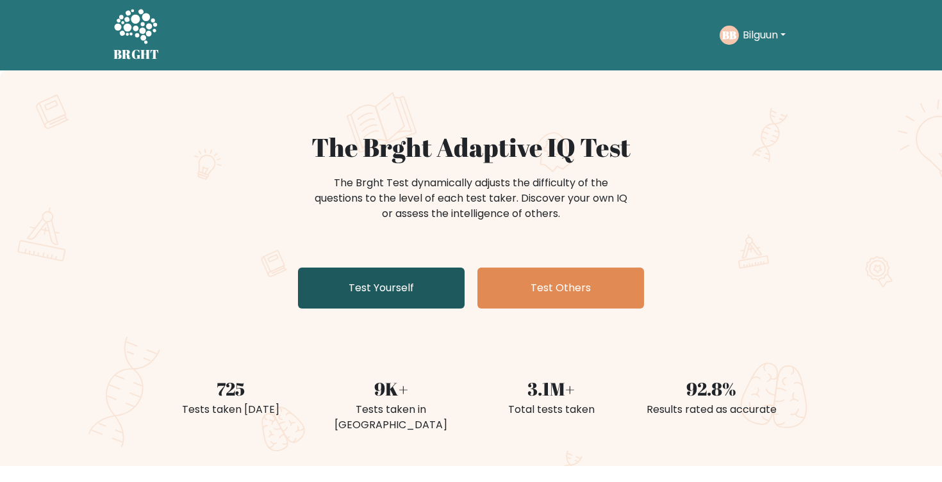
click at [429, 288] on link "Test Yourself" at bounding box center [381, 288] width 167 height 41
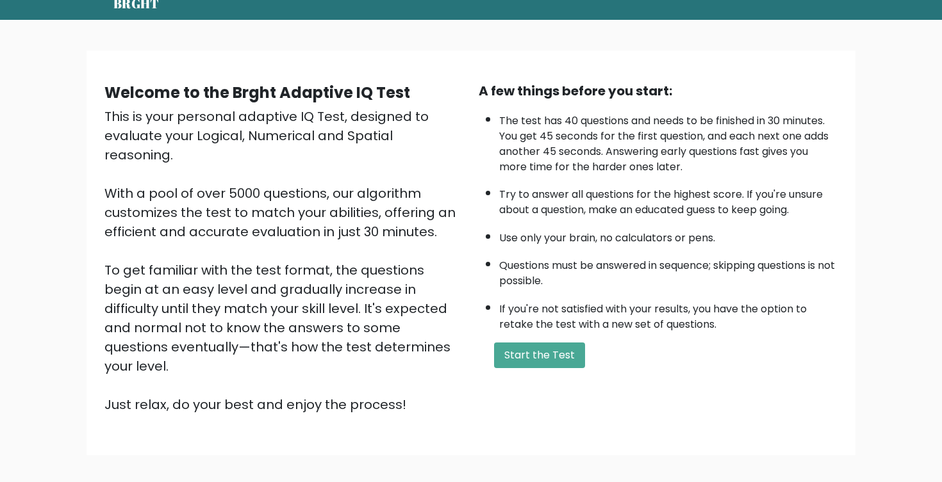
scroll to position [116, 0]
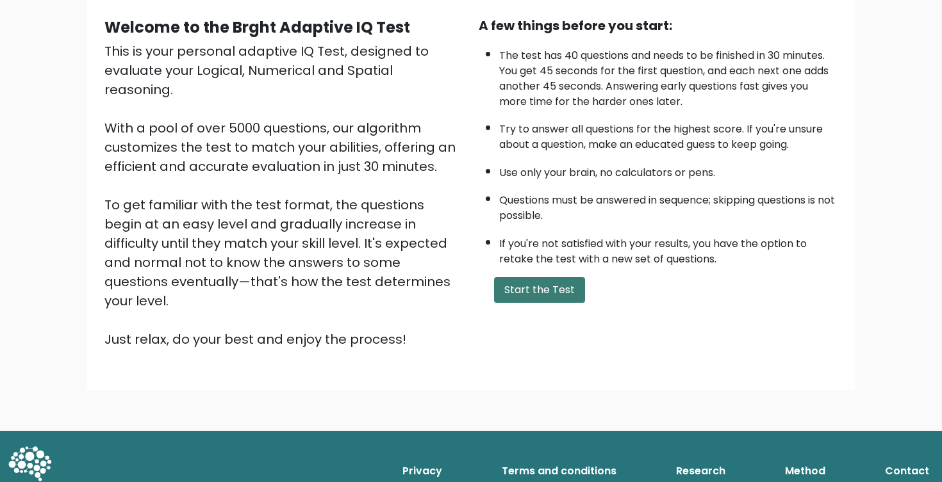
click at [538, 303] on button "Start the Test" at bounding box center [539, 290] width 91 height 26
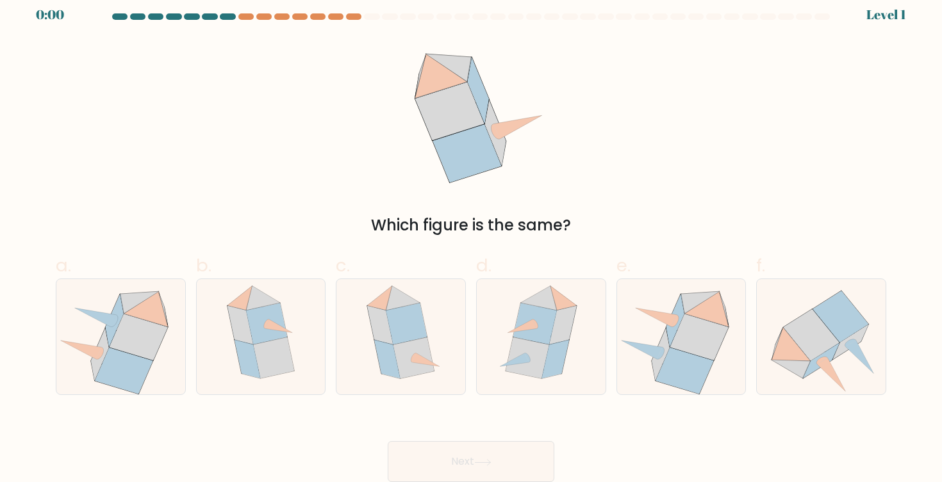
scroll to position [17, 0]
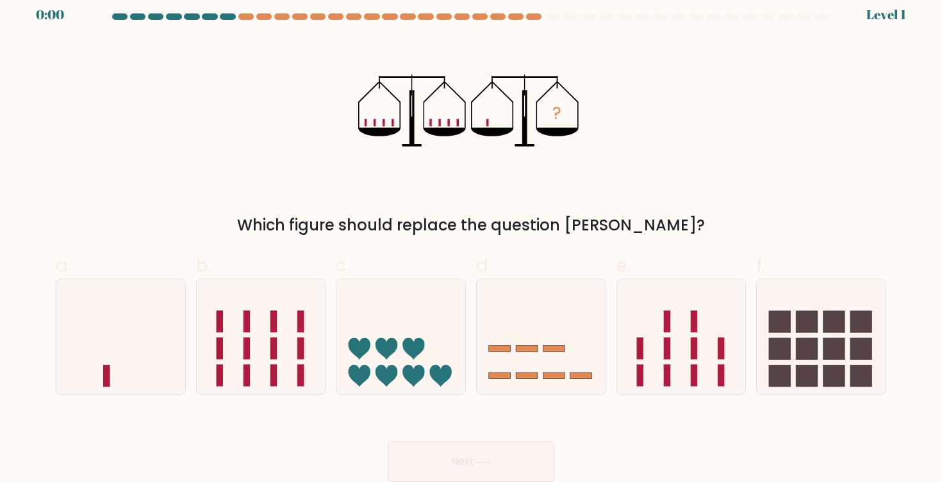
scroll to position [12, 0]
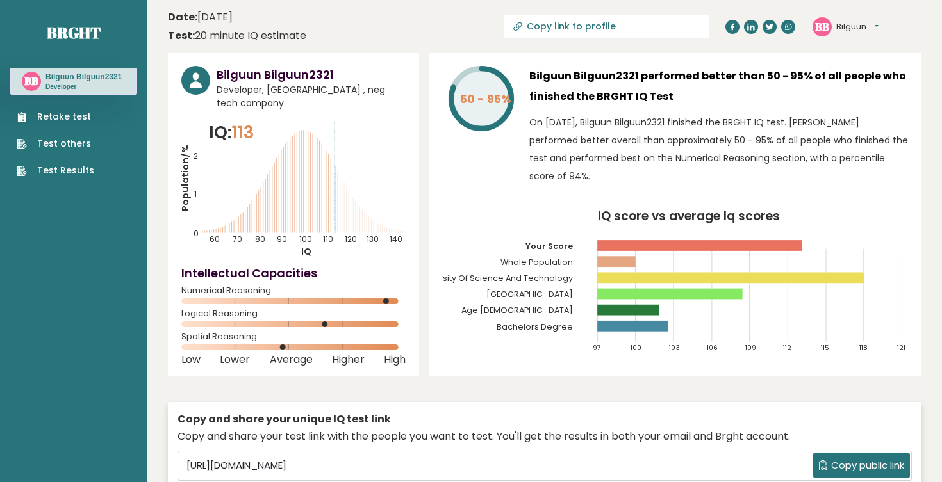
click at [58, 116] on link "Retake test" at bounding box center [56, 116] width 78 height 13
click at [58, 171] on link "Test Results" at bounding box center [56, 170] width 78 height 13
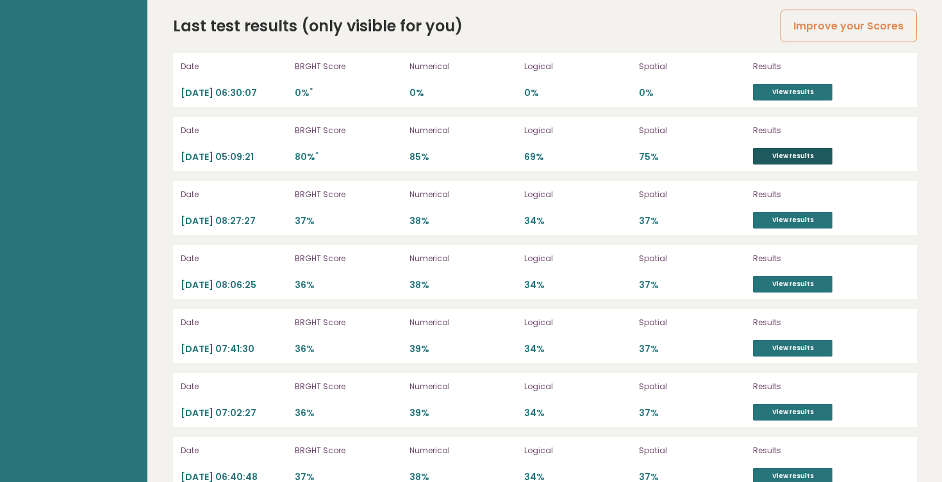
click at [801, 148] on link "View results" at bounding box center [792, 156] width 79 height 17
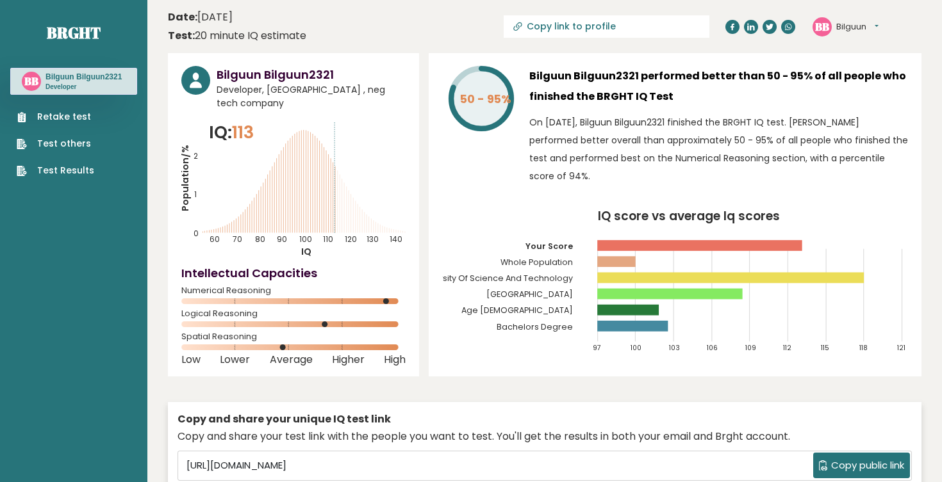
scroll to position [0, 0]
click at [70, 168] on link "Test Results" at bounding box center [56, 170] width 78 height 13
click at [56, 113] on link "Retake test" at bounding box center [56, 116] width 78 height 13
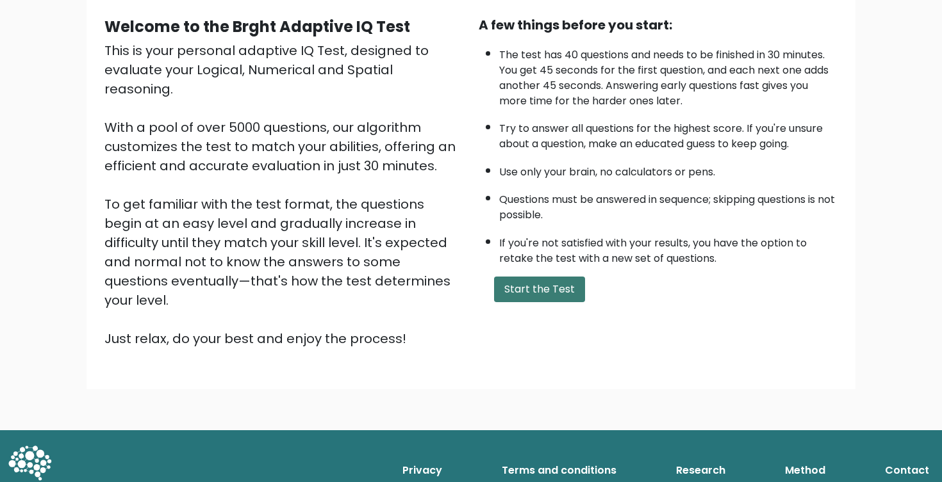
scroll to position [116, 0]
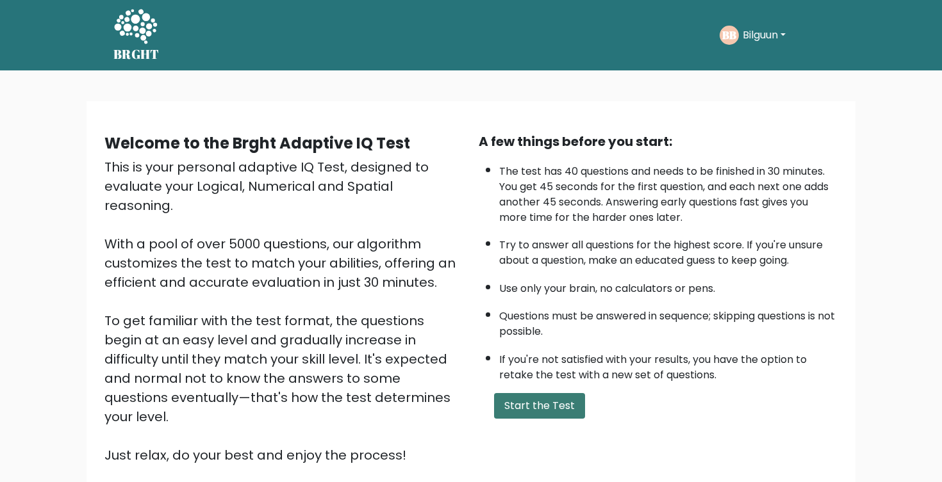
click at [567, 419] on button "Start the Test" at bounding box center [539, 406] width 91 height 26
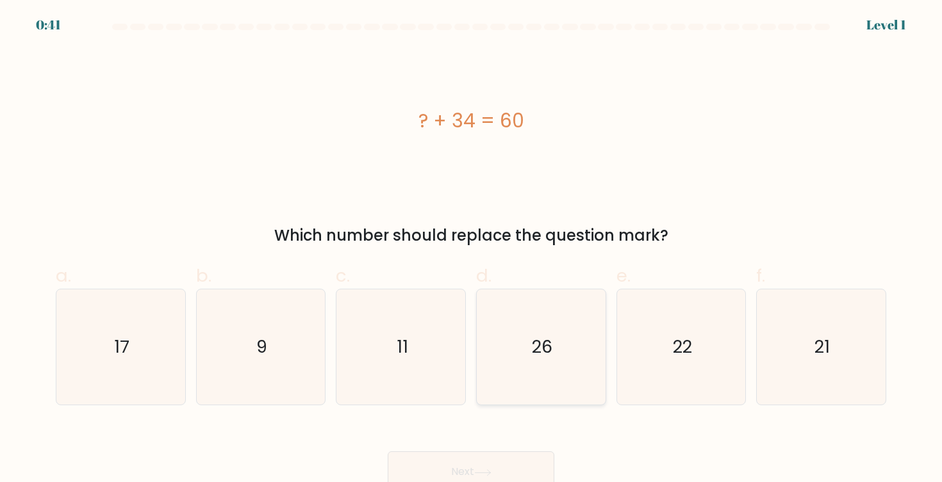
click at [536, 362] on icon "26" at bounding box center [540, 347] width 115 height 115
click at [472, 250] on input "d. 26" at bounding box center [471, 246] width 1 height 8
radio input "true"
click at [460, 463] on button "Next" at bounding box center [471, 472] width 167 height 41
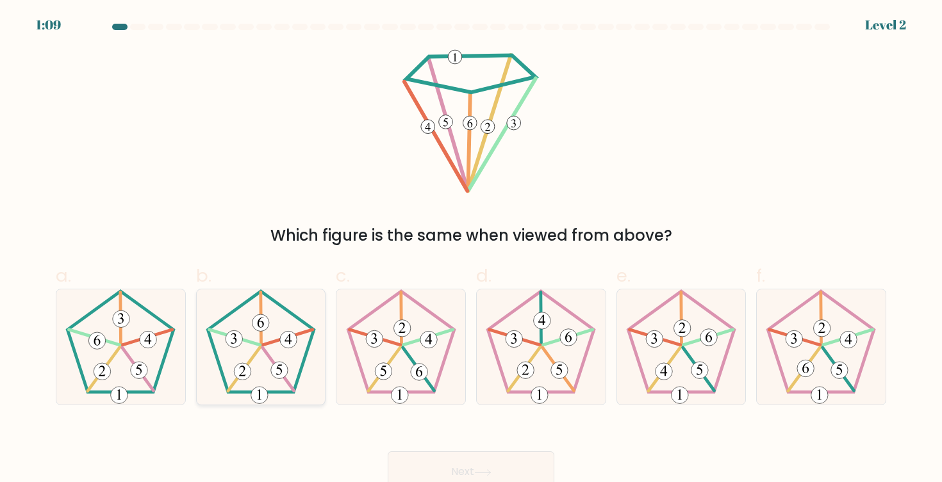
click at [275, 362] on icon at bounding box center [260, 347] width 115 height 115
click at [471, 250] on input "b." at bounding box center [471, 246] width 1 height 8
radio input "true"
click at [437, 464] on button "Next" at bounding box center [471, 472] width 167 height 41
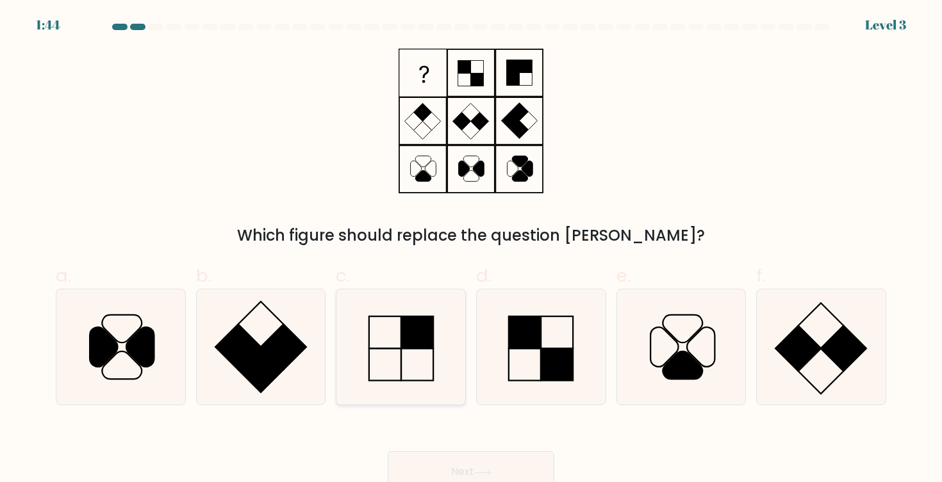
click at [420, 367] on icon at bounding box center [400, 347] width 115 height 115
click at [471, 250] on input "c." at bounding box center [471, 246] width 1 height 8
radio input "true"
click at [450, 462] on button "Next" at bounding box center [471, 472] width 167 height 41
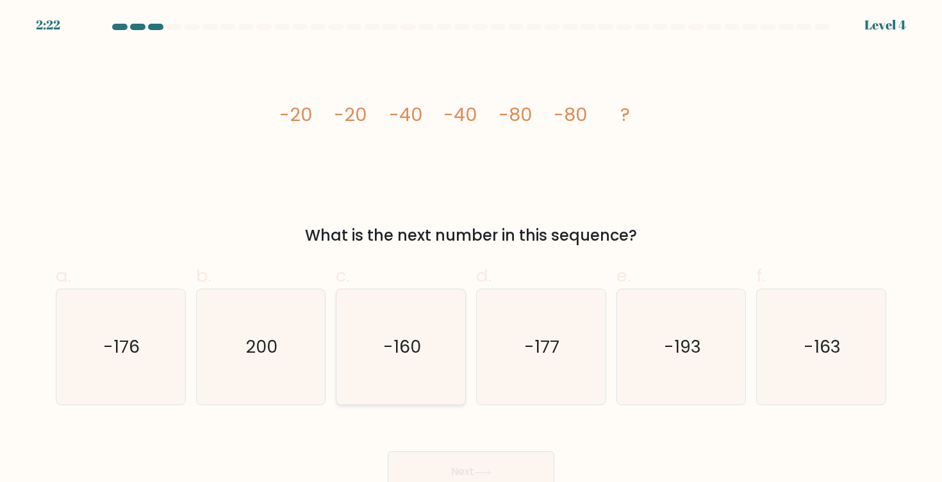
click at [419, 379] on icon "-160" at bounding box center [400, 347] width 115 height 115
click at [471, 250] on input "c. -160" at bounding box center [471, 246] width 1 height 8
radio input "true"
click at [491, 463] on button "Next" at bounding box center [471, 472] width 167 height 41
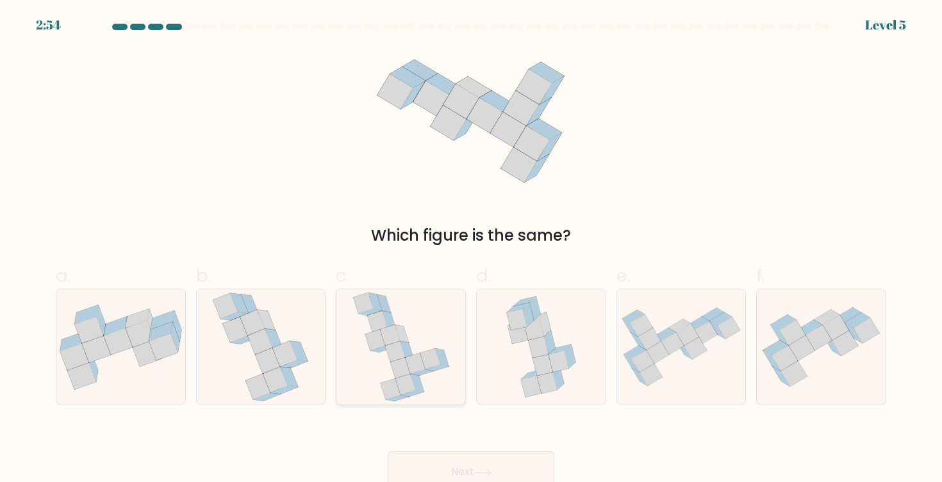
click at [422, 364] on icon at bounding box center [415, 364] width 20 height 21
click at [471, 250] on input "c." at bounding box center [471, 246] width 1 height 8
radio input "true"
click at [475, 461] on button "Next" at bounding box center [471, 472] width 167 height 41
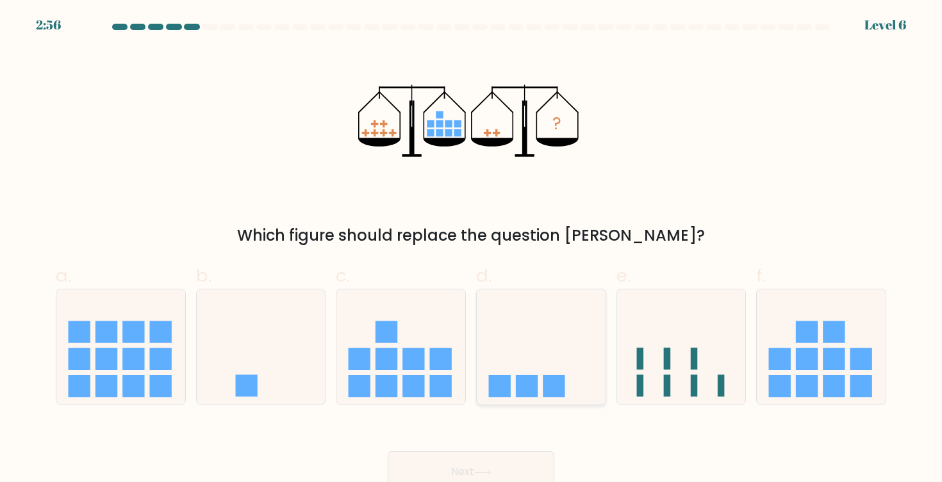
click at [548, 351] on icon at bounding box center [541, 347] width 129 height 106
click at [472, 250] on input "d." at bounding box center [471, 246] width 1 height 8
radio input "true"
click at [481, 468] on button "Next" at bounding box center [471, 472] width 167 height 41
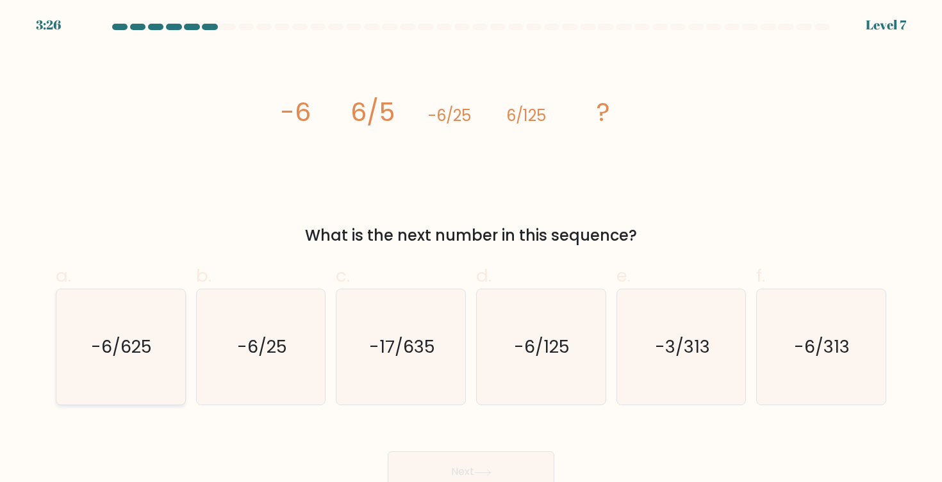
click at [144, 359] on text "-6/625" at bounding box center [122, 348] width 61 height 24
click at [471, 250] on input "a. -6/625" at bounding box center [471, 246] width 1 height 8
radio input "true"
click at [496, 469] on button "Next" at bounding box center [471, 472] width 167 height 41
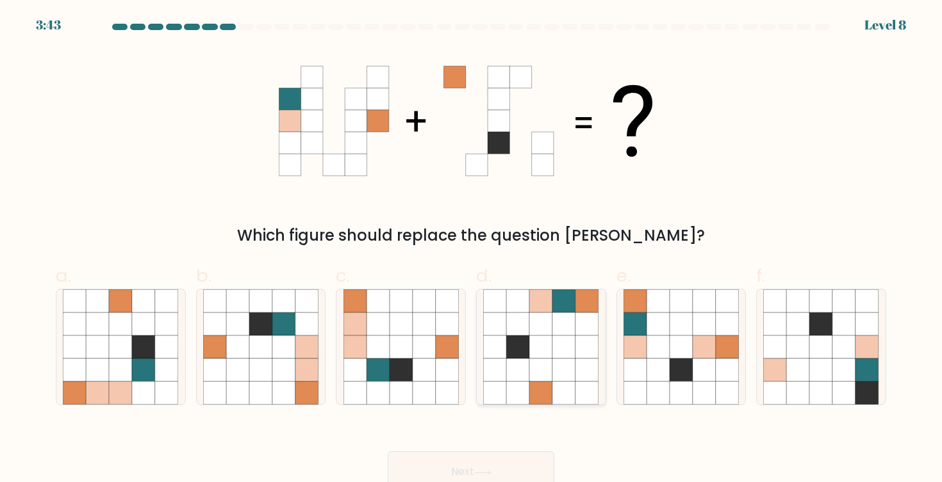
click at [554, 347] on icon at bounding box center [563, 347] width 23 height 23
click at [472, 250] on input "d." at bounding box center [471, 246] width 1 height 8
radio input "true"
click at [501, 468] on button "Next" at bounding box center [471, 472] width 167 height 41
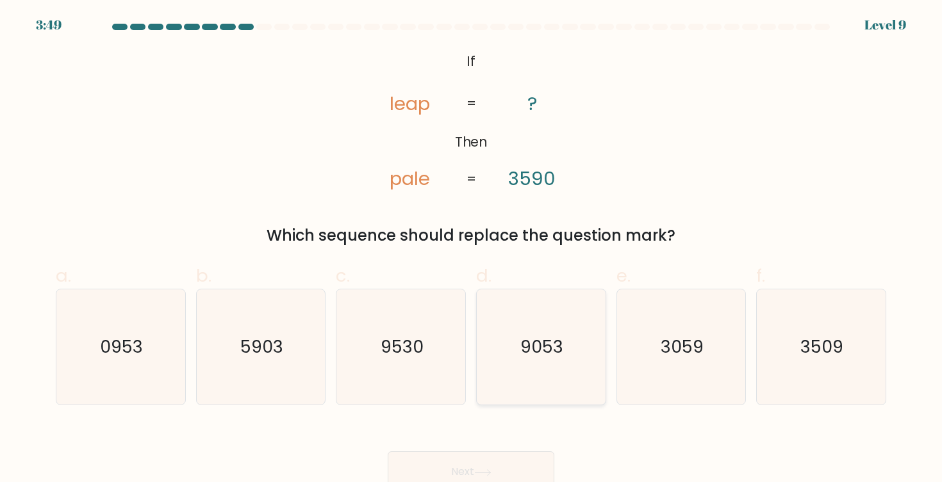
click at [536, 361] on icon "9053" at bounding box center [540, 347] width 115 height 115
click at [472, 250] on input "d. 9053" at bounding box center [471, 246] width 1 height 8
radio input "true"
click at [480, 470] on icon at bounding box center [482, 473] width 17 height 7
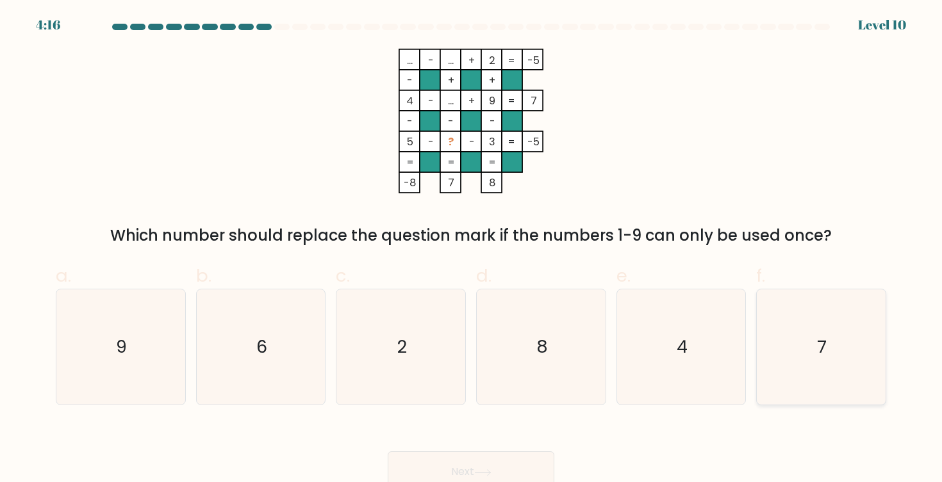
click at [810, 365] on icon "7" at bounding box center [820, 347] width 115 height 115
click at [472, 250] on input "f. 7" at bounding box center [471, 246] width 1 height 8
radio input "true"
click at [524, 464] on button "Next" at bounding box center [471, 472] width 167 height 41
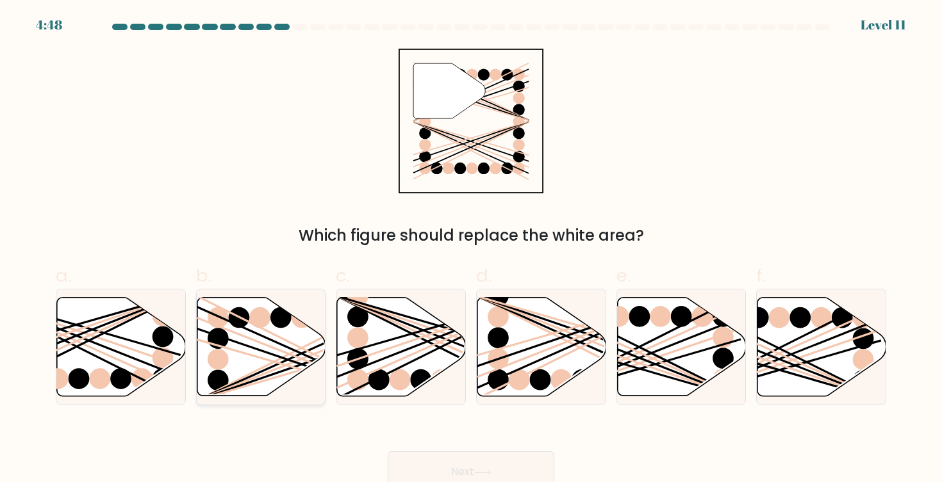
click at [254, 357] on icon at bounding box center [261, 347] width 129 height 99
click at [471, 250] on input "b." at bounding box center [471, 246] width 1 height 8
radio input "true"
click at [452, 466] on button "Next" at bounding box center [471, 472] width 167 height 41
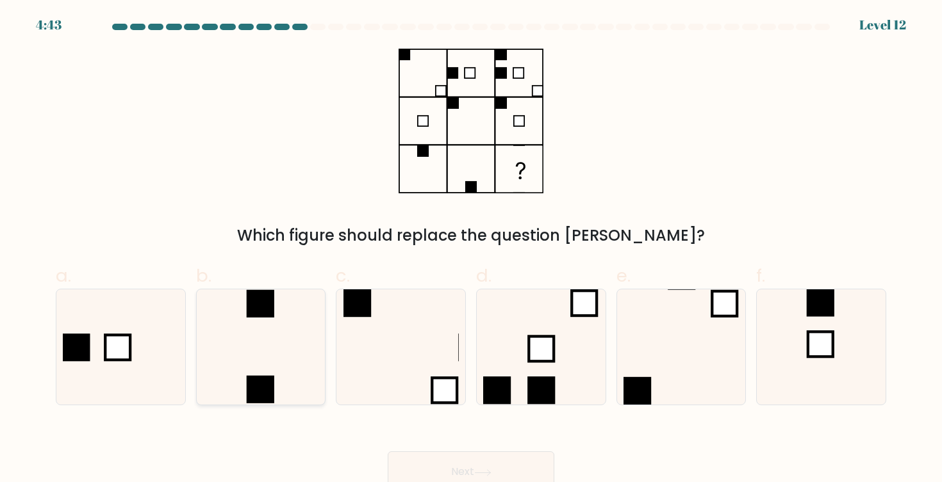
click at [289, 388] on icon at bounding box center [260, 347] width 115 height 115
click at [471, 250] on input "b." at bounding box center [471, 246] width 1 height 8
radio input "true"
click at [470, 475] on button "Next" at bounding box center [471, 472] width 167 height 41
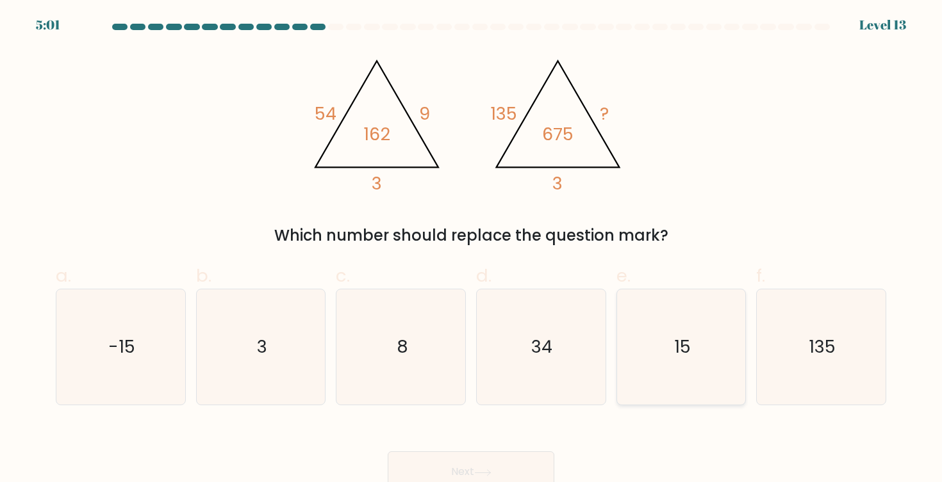
click at [653, 400] on icon "15" at bounding box center [680, 347] width 115 height 115
click at [472, 250] on input "e. 15" at bounding box center [471, 246] width 1 height 8
radio input "true"
click at [524, 461] on button "Next" at bounding box center [471, 472] width 167 height 41
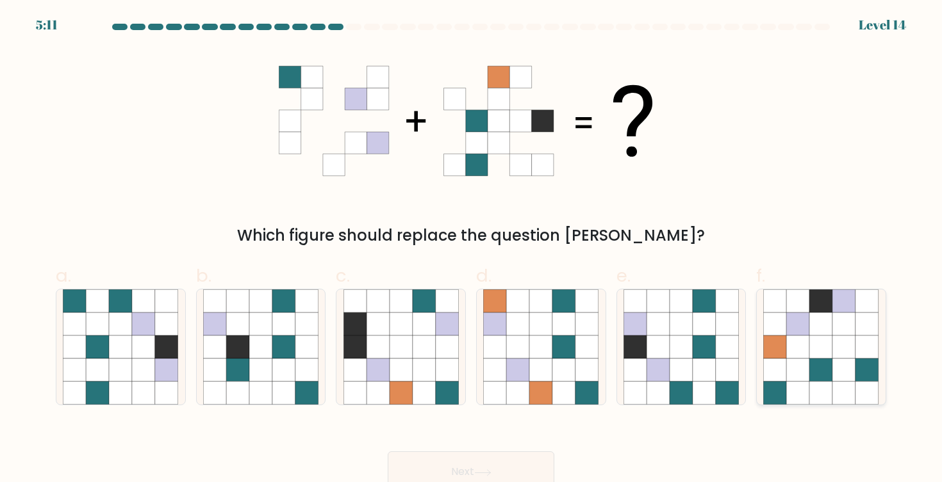
click at [817, 353] on icon at bounding box center [821, 347] width 23 height 23
click at [472, 250] on input "f." at bounding box center [471, 246] width 1 height 8
radio input "true"
click at [527, 461] on button "Next" at bounding box center [471, 472] width 167 height 41
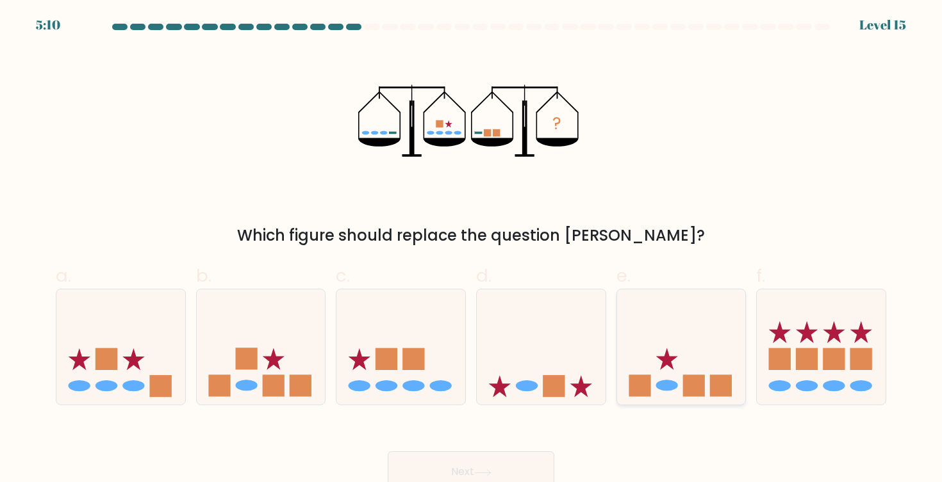
click at [673, 362] on icon at bounding box center [681, 347] width 129 height 106
click at [472, 250] on input "e." at bounding box center [471, 246] width 1 height 8
radio input "true"
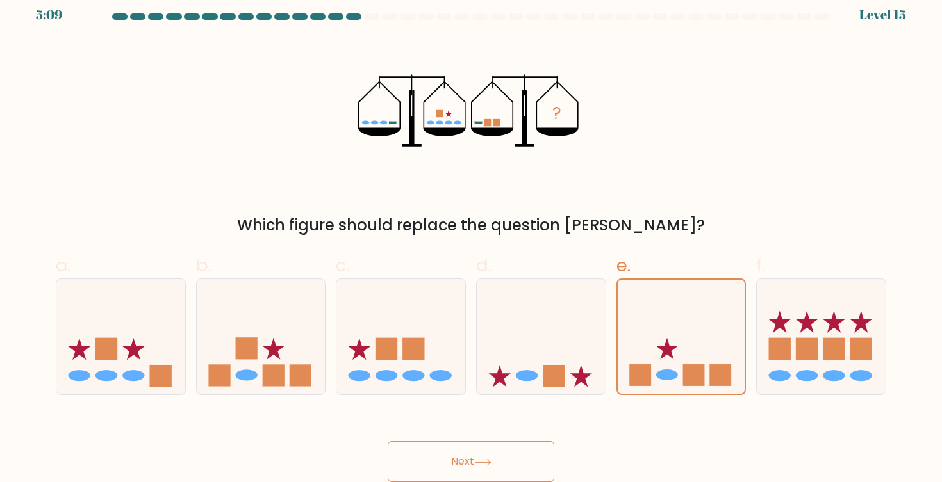
scroll to position [10, 0]
click at [510, 456] on button "Next" at bounding box center [471, 461] width 167 height 41
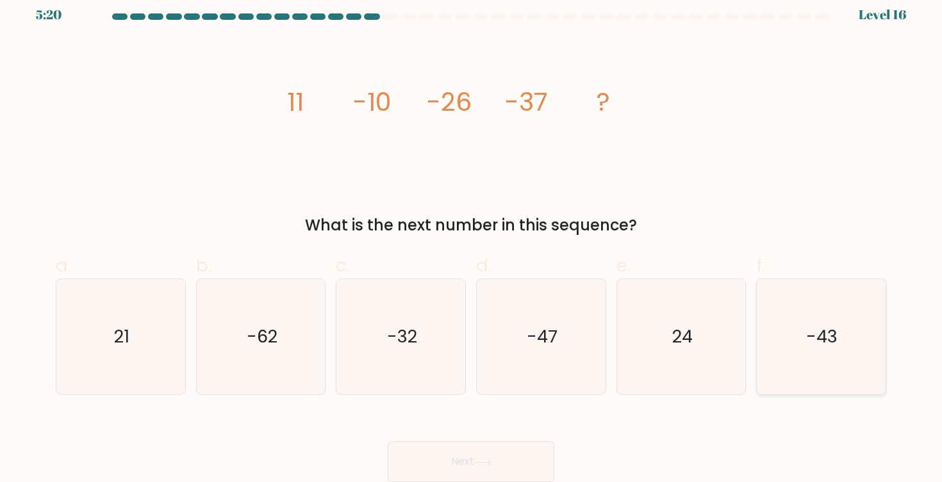
click at [846, 358] on icon "-43" at bounding box center [820, 336] width 115 height 115
click at [472, 240] on input "f. -43" at bounding box center [471, 235] width 1 height 8
radio input "true"
click at [478, 466] on icon at bounding box center [482, 462] width 17 height 7
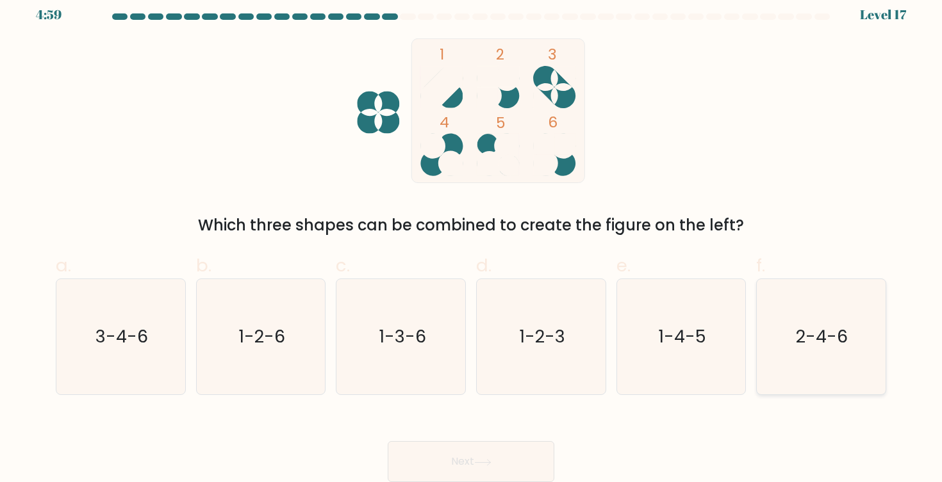
click at [852, 350] on icon "2-4-6" at bounding box center [820, 336] width 115 height 115
click at [472, 240] on input "f. 2-4-6" at bounding box center [471, 235] width 1 height 8
radio input "true"
click at [509, 446] on button "Next" at bounding box center [471, 461] width 167 height 41
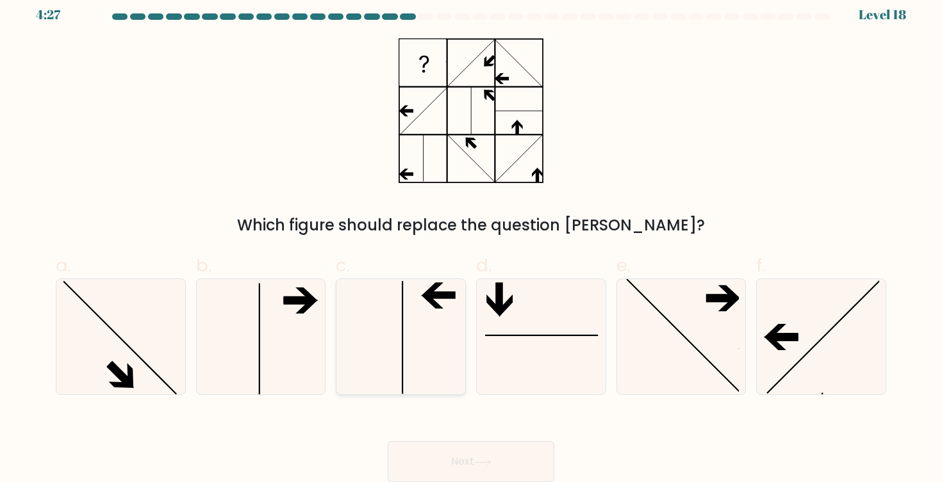
click at [425, 324] on icon at bounding box center [400, 336] width 115 height 115
click at [471, 240] on input "c." at bounding box center [471, 235] width 1 height 8
radio input "true"
click at [464, 464] on button "Next" at bounding box center [471, 461] width 167 height 41
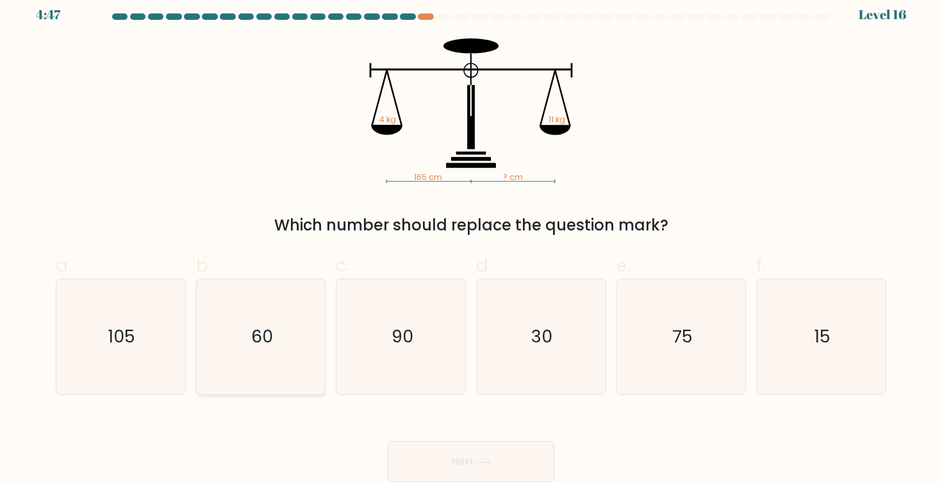
click at [203, 352] on icon "60" at bounding box center [260, 336] width 115 height 115
click at [471, 240] on input "b. 60" at bounding box center [471, 235] width 1 height 8
radio input "true"
click at [456, 466] on button "Next" at bounding box center [471, 461] width 167 height 41
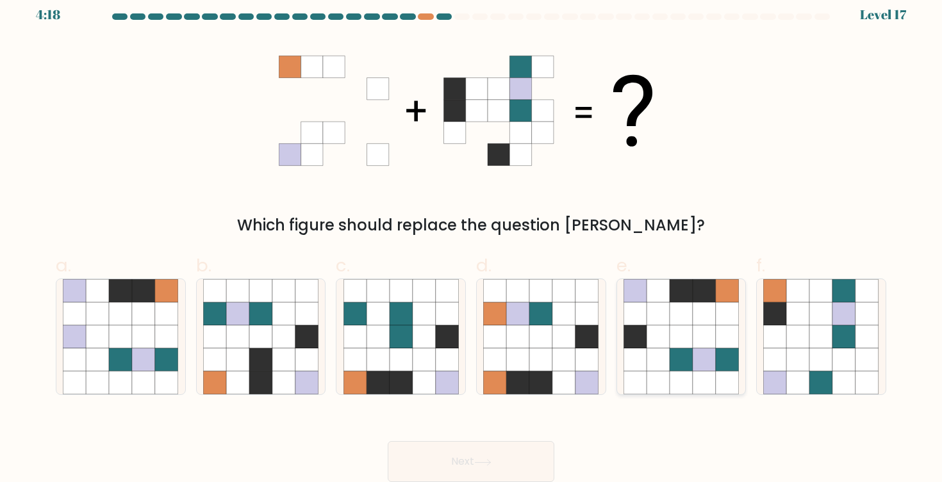
click at [678, 353] on icon at bounding box center [680, 360] width 23 height 23
click at [472, 240] on input "e." at bounding box center [471, 235] width 1 height 8
radio input "true"
click at [483, 463] on icon at bounding box center [482, 462] width 15 height 6
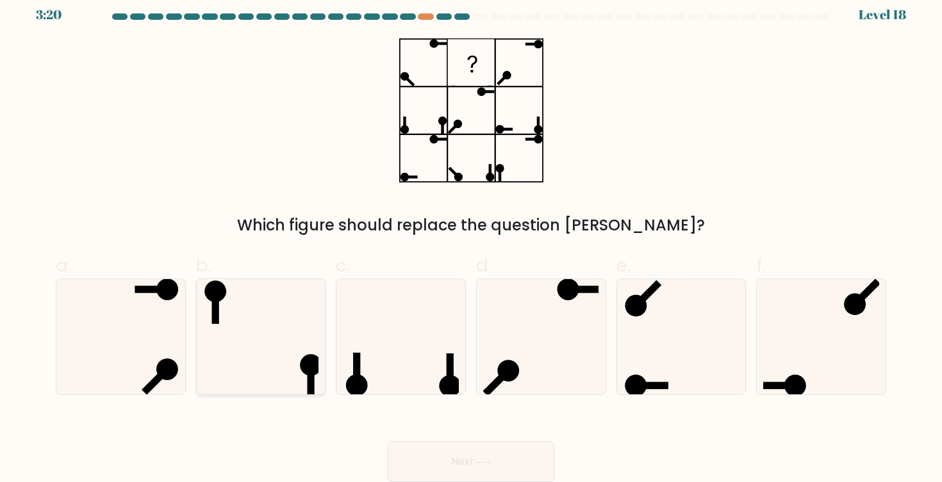
click at [291, 342] on icon at bounding box center [260, 336] width 115 height 115
click at [471, 240] on input "b." at bounding box center [471, 235] width 1 height 8
radio input "true"
click at [457, 458] on button "Next" at bounding box center [471, 461] width 167 height 41
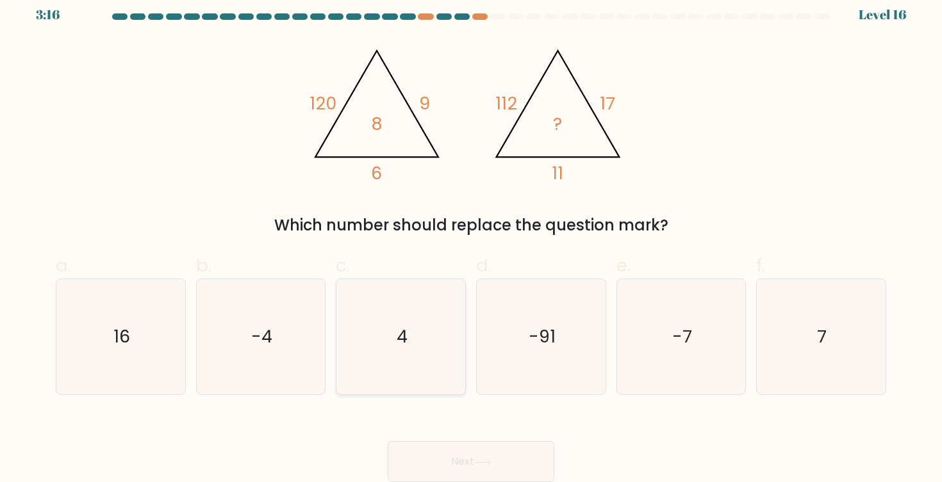
click at [415, 345] on icon "4" at bounding box center [400, 336] width 115 height 115
click at [471, 240] on input "c. 4" at bounding box center [471, 235] width 1 height 8
radio input "true"
click at [445, 452] on button "Next" at bounding box center [471, 461] width 167 height 41
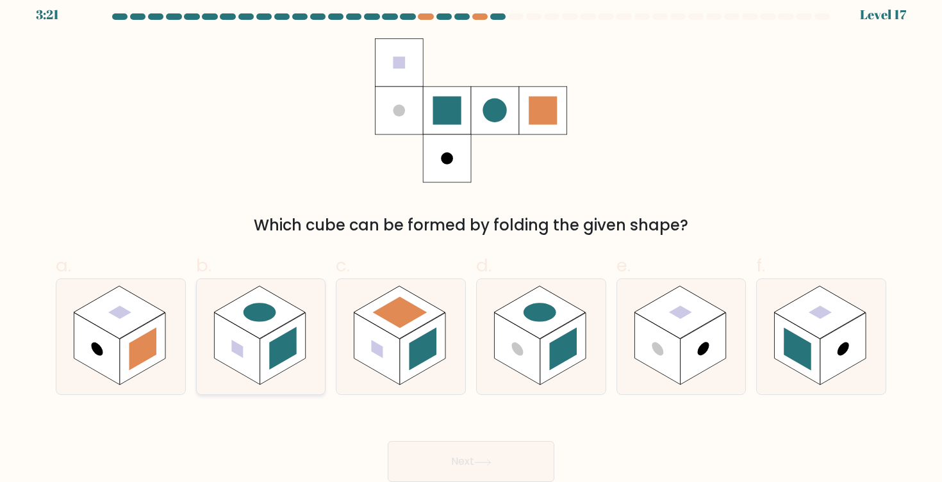
click at [273, 362] on rect at bounding box center [283, 348] width 28 height 43
click at [471, 240] on input "b." at bounding box center [471, 235] width 1 height 8
radio input "true"
click at [456, 462] on button "Next" at bounding box center [471, 461] width 167 height 41
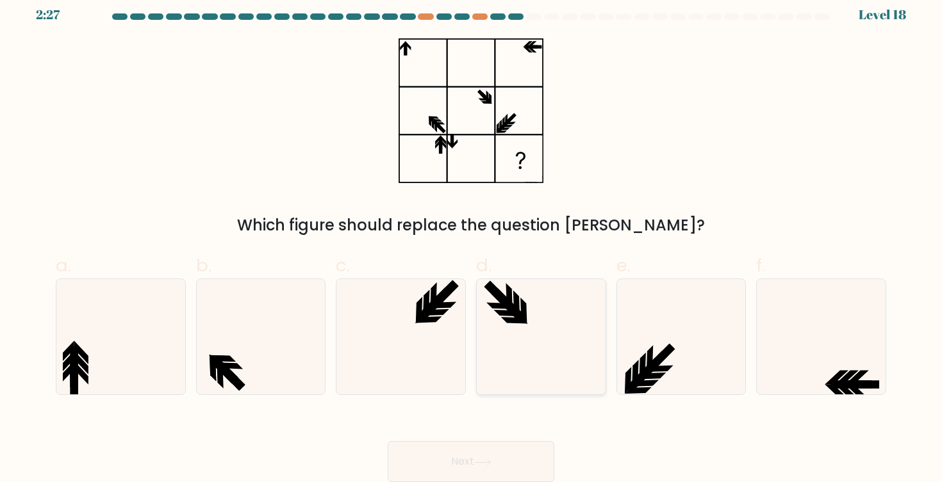
click at [538, 336] on icon at bounding box center [540, 336] width 115 height 115
click at [472, 240] on input "d." at bounding box center [471, 235] width 1 height 8
radio input "true"
click at [802, 379] on icon at bounding box center [820, 336] width 115 height 115
click at [472, 240] on input "f." at bounding box center [471, 235] width 1 height 8
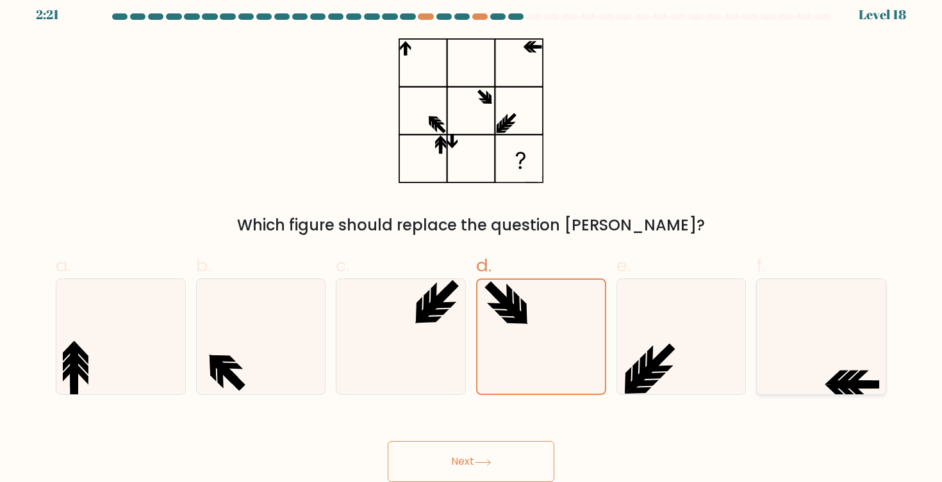
radio input "true"
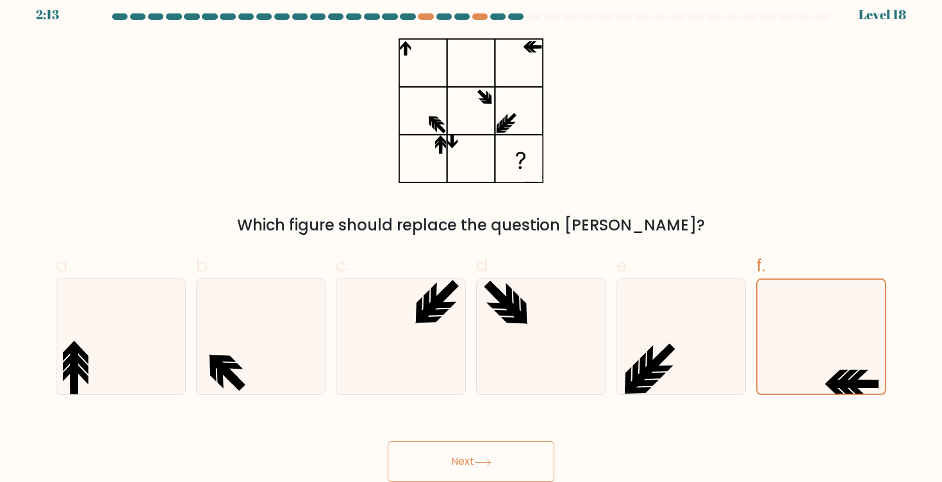
click at [519, 465] on button "Next" at bounding box center [471, 461] width 167 height 41
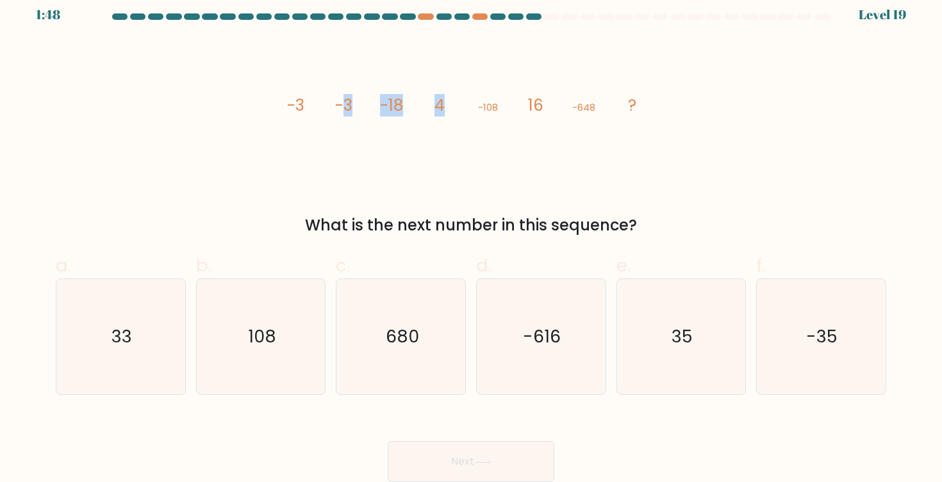
drag, startPoint x: 343, startPoint y: 106, endPoint x: 444, endPoint y: 109, distance: 101.3
click at [444, 109] on g "-3 -3 -18 4 -108 16 -648 ?" at bounding box center [461, 105] width 349 height 22
click at [444, 109] on tspan "4" at bounding box center [439, 105] width 10 height 22
click at [566, 358] on icon "-616" at bounding box center [540, 336] width 115 height 115
click at [472, 240] on input "d. -616" at bounding box center [471, 235] width 1 height 8
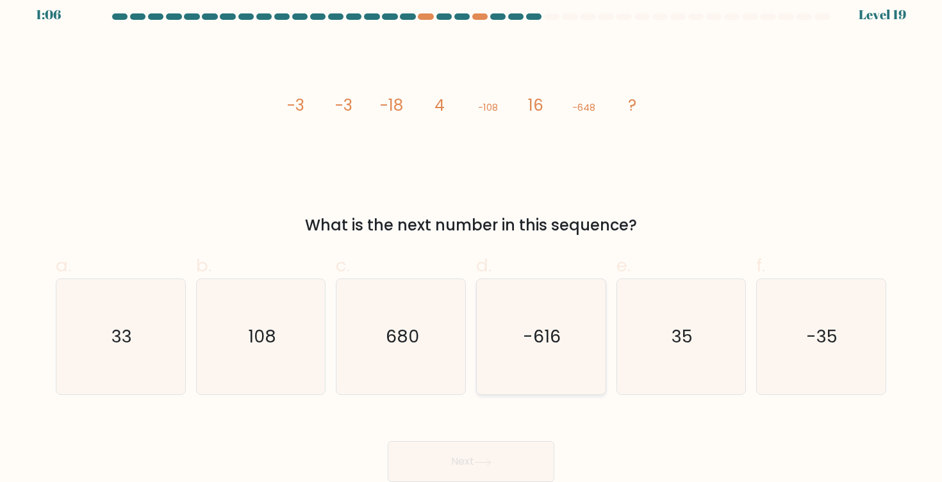
radio input "true"
click at [511, 460] on button "Next" at bounding box center [471, 461] width 167 height 41
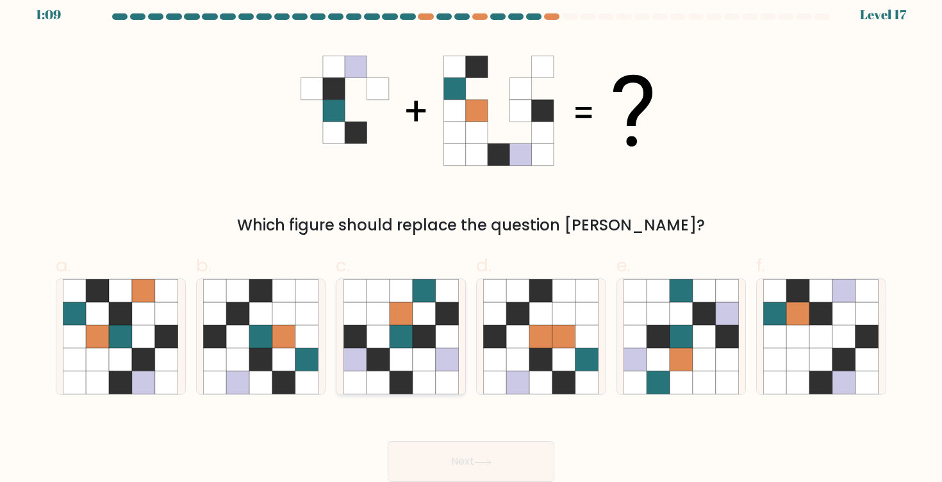
click at [408, 325] on icon at bounding box center [401, 336] width 23 height 23
click at [471, 240] on input "c." at bounding box center [471, 235] width 1 height 8
radio input "true"
click at [443, 457] on button "Next" at bounding box center [471, 461] width 167 height 41
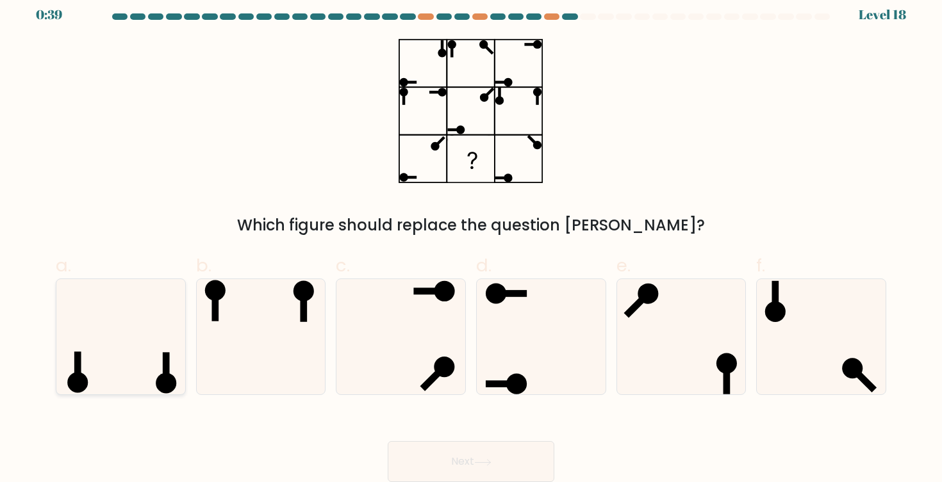
click at [147, 334] on icon at bounding box center [120, 336] width 115 height 115
click at [471, 240] on input "a." at bounding box center [471, 235] width 1 height 8
radio input "true"
click at [470, 456] on button "Next" at bounding box center [471, 461] width 167 height 41
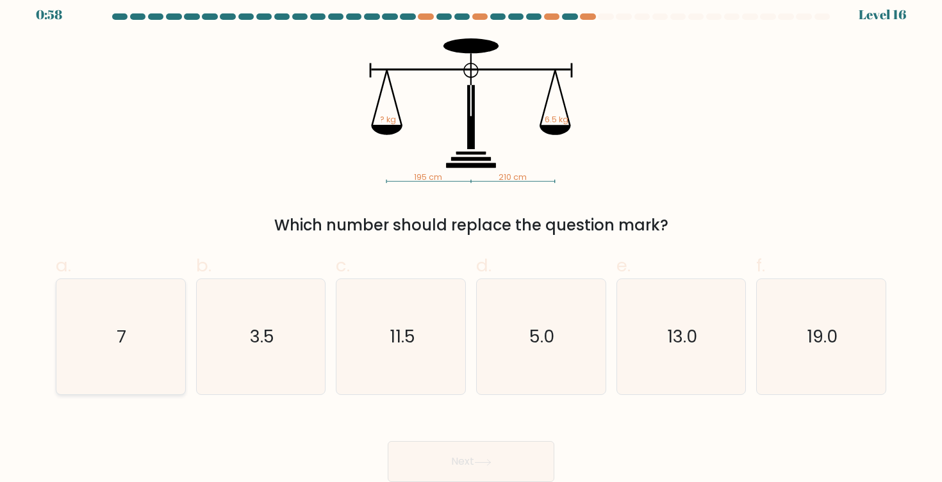
click at [134, 338] on icon "7" at bounding box center [120, 336] width 115 height 115
click at [471, 240] on input "a. 7" at bounding box center [471, 235] width 1 height 8
radio input "true"
click at [495, 465] on button "Next" at bounding box center [471, 461] width 167 height 41
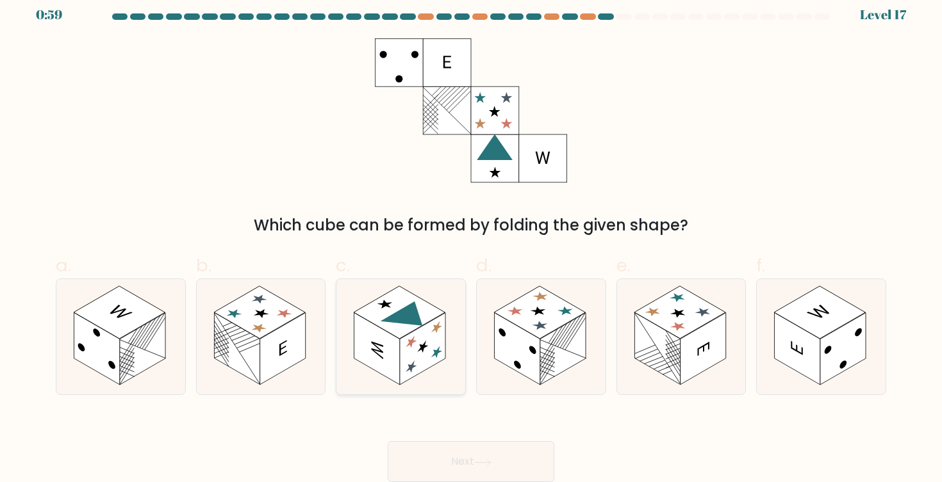
click at [392, 336] on rect at bounding box center [376, 349] width 45 height 72
click at [471, 240] on input "c." at bounding box center [471, 235] width 1 height 8
radio input "true"
click at [454, 456] on button "Next" at bounding box center [471, 461] width 167 height 41
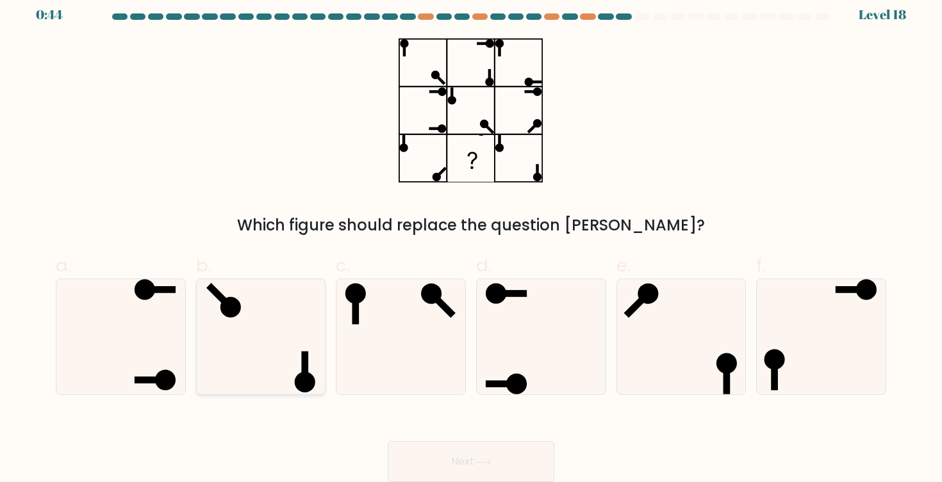
click at [268, 330] on icon at bounding box center [260, 336] width 115 height 115
click at [471, 240] on input "b." at bounding box center [471, 235] width 1 height 8
radio input "true"
click at [489, 453] on button "Next" at bounding box center [471, 461] width 167 height 41
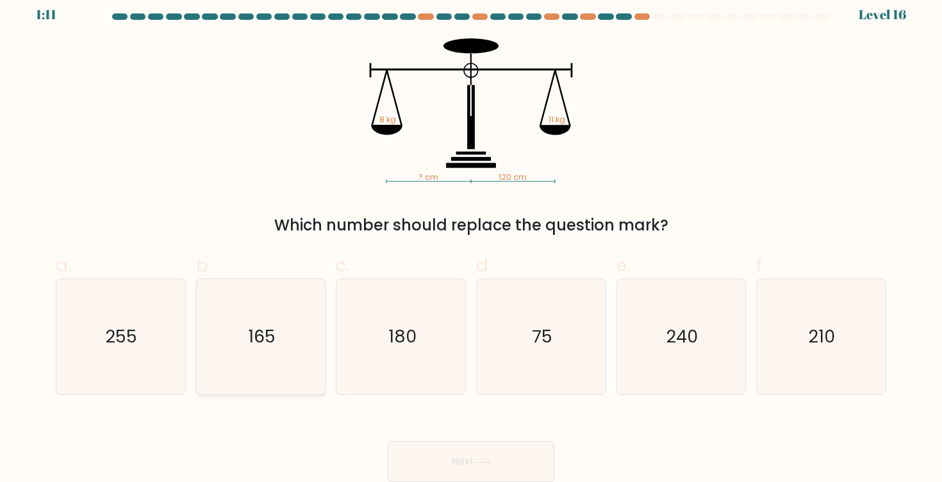
click at [242, 347] on icon "165" at bounding box center [260, 336] width 115 height 115
click at [471, 240] on input "b. 165" at bounding box center [471, 235] width 1 height 8
radio input "true"
click at [452, 464] on button "Next" at bounding box center [471, 461] width 167 height 41
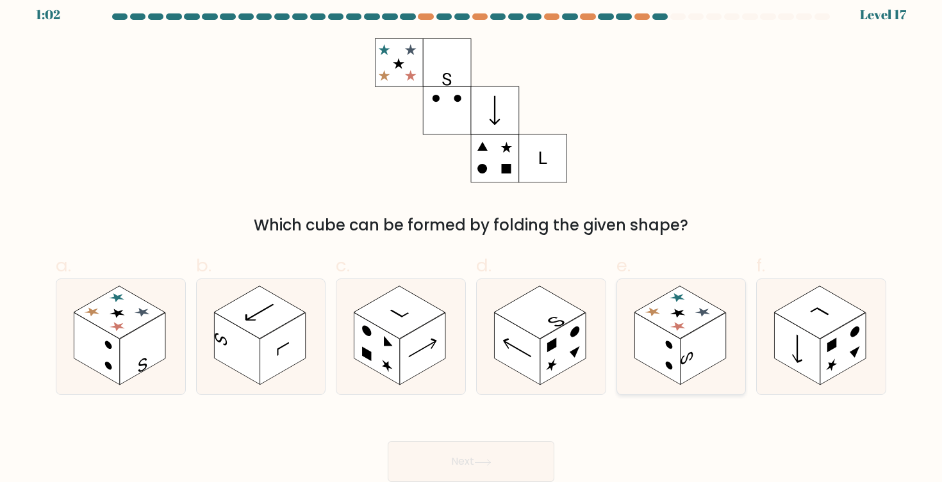
click at [706, 340] on rect at bounding box center [702, 349] width 45 height 72
click at [472, 240] on input "e." at bounding box center [471, 235] width 1 height 8
radio input "true"
click at [536, 464] on button "Next" at bounding box center [471, 461] width 167 height 41
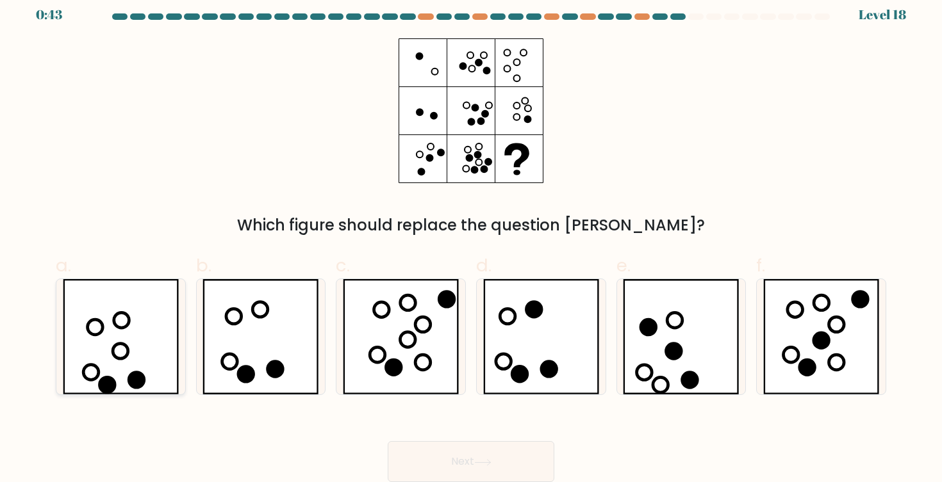
click at [112, 361] on icon at bounding box center [121, 336] width 116 height 115
click at [471, 240] on input "a." at bounding box center [471, 235] width 1 height 8
radio input "true"
click at [475, 463] on button "Next" at bounding box center [471, 461] width 167 height 41
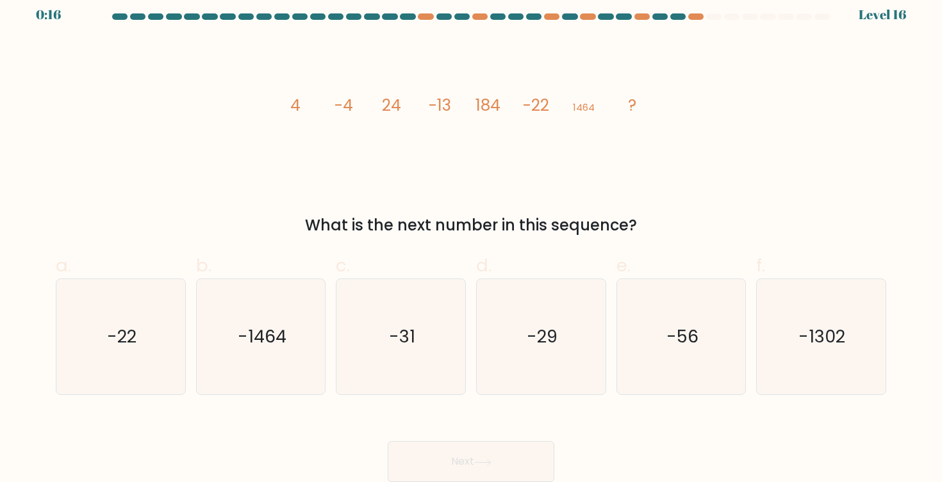
click at [404, 349] on icon "-31" at bounding box center [400, 336] width 115 height 115
click at [471, 240] on input "c. -31" at bounding box center [471, 235] width 1 height 8
radio input "true"
click at [404, 349] on icon "-31" at bounding box center [401, 337] width 114 height 114
click at [471, 240] on input "c. -31" at bounding box center [471, 235] width 1 height 8
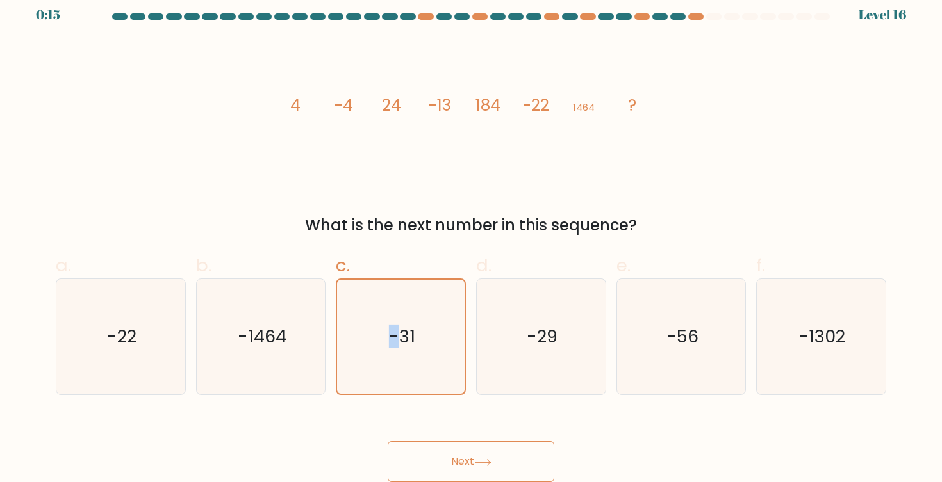
click at [432, 459] on button "Next" at bounding box center [471, 461] width 167 height 41
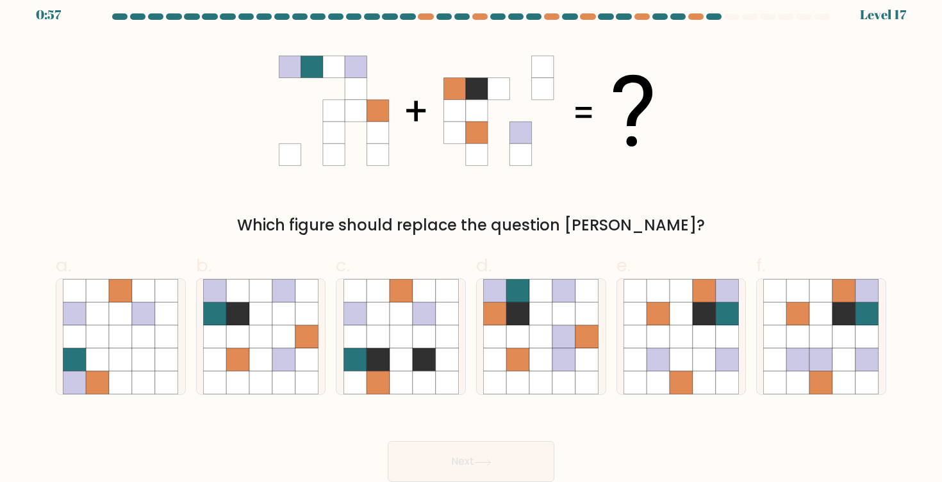
click at [575, 192] on div "Which figure should replace the question [PERSON_NAME]?" at bounding box center [471, 137] width 846 height 199
click at [678, 337] on icon at bounding box center [680, 336] width 23 height 23
click at [472, 240] on input "e." at bounding box center [471, 235] width 1 height 8
radio input "true"
click at [504, 457] on button "Next" at bounding box center [471, 461] width 167 height 41
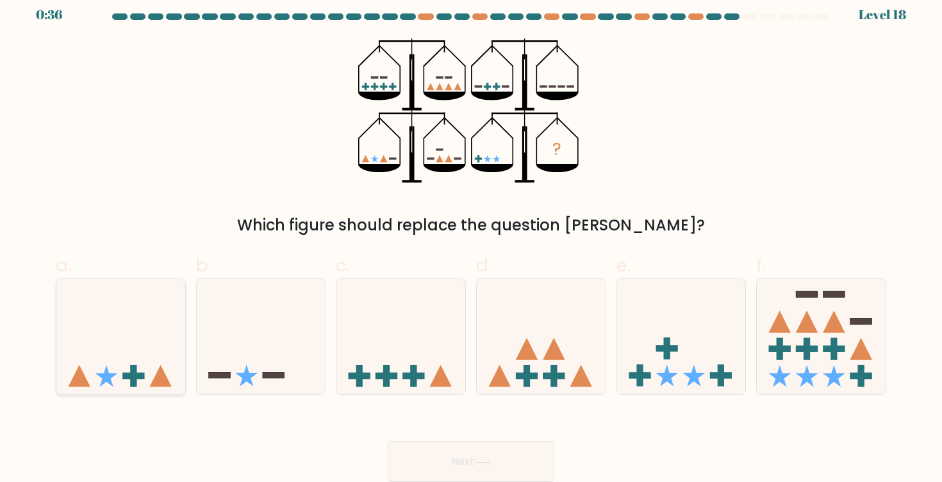
click at [133, 375] on rect at bounding box center [133, 376] width 22 height 6
click at [471, 240] on input "a." at bounding box center [471, 235] width 1 height 8
radio input "true"
click at [487, 463] on icon at bounding box center [482, 462] width 15 height 6
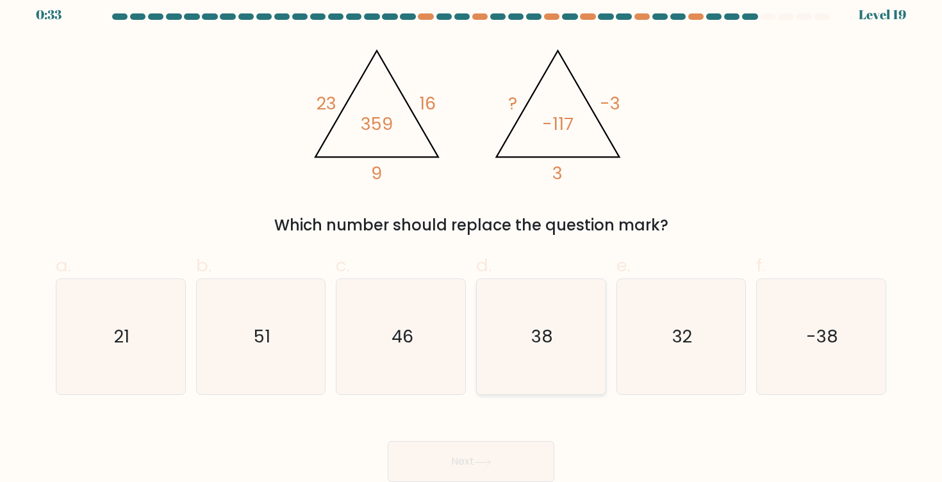
click at [595, 297] on icon "38" at bounding box center [540, 336] width 115 height 115
click at [472, 240] on input "d. 38" at bounding box center [471, 235] width 1 height 8
radio input "true"
click at [727, 231] on div "Which number should replace the question mark?" at bounding box center [470, 225] width 815 height 23
click at [678, 340] on text "32" at bounding box center [682, 337] width 20 height 24
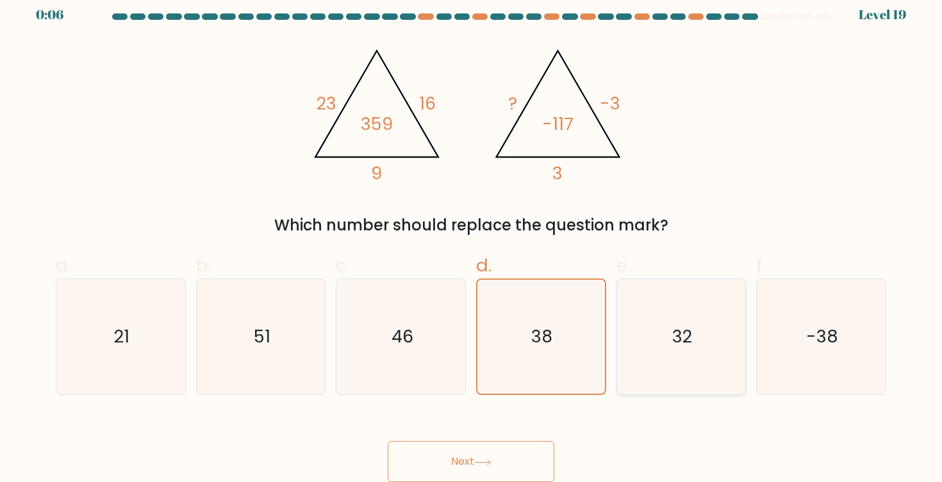
click at [472, 240] on input "e. 32" at bounding box center [471, 235] width 1 height 8
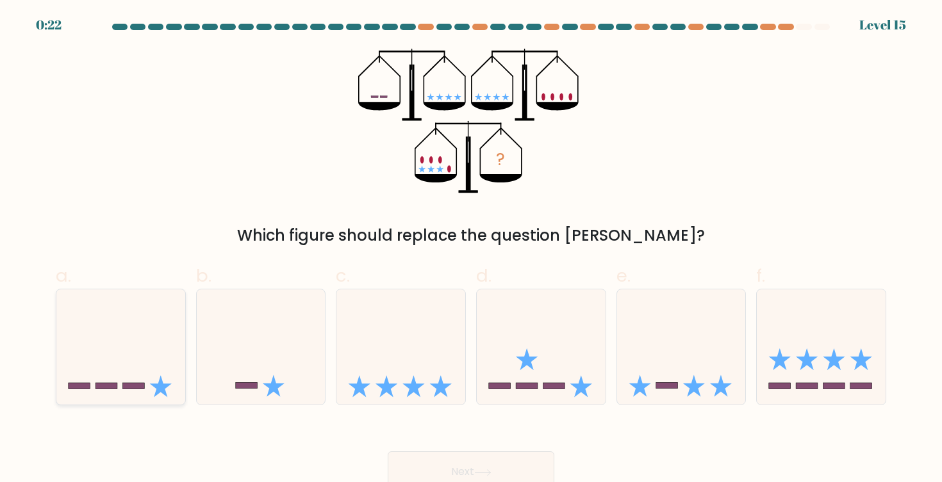
click at [118, 370] on icon at bounding box center [120, 347] width 129 height 106
click at [471, 250] on input "a." at bounding box center [471, 246] width 1 height 8
radio input "true"
click at [463, 468] on button "Next" at bounding box center [471, 472] width 167 height 41
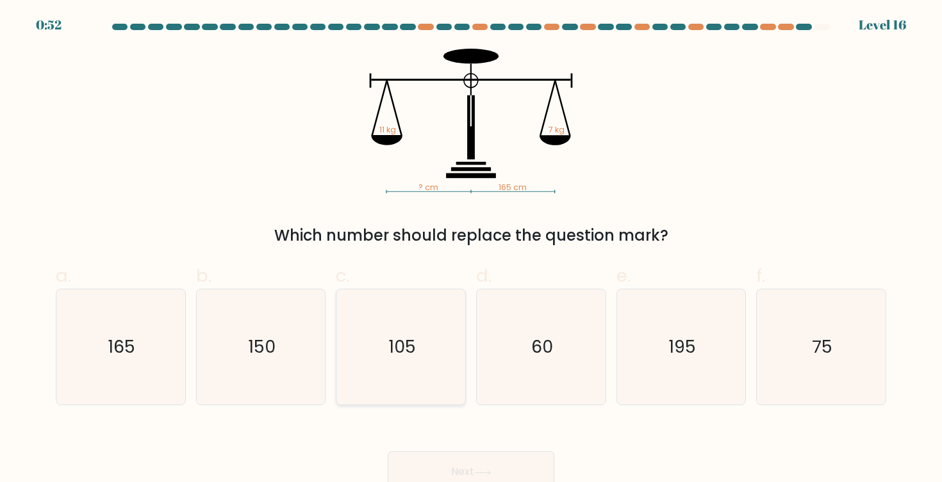
click at [417, 365] on icon "105" at bounding box center [400, 347] width 115 height 115
click at [471, 250] on input "c. 105" at bounding box center [471, 246] width 1 height 8
radio input "true"
click at [441, 466] on button "Next" at bounding box center [471, 472] width 167 height 41
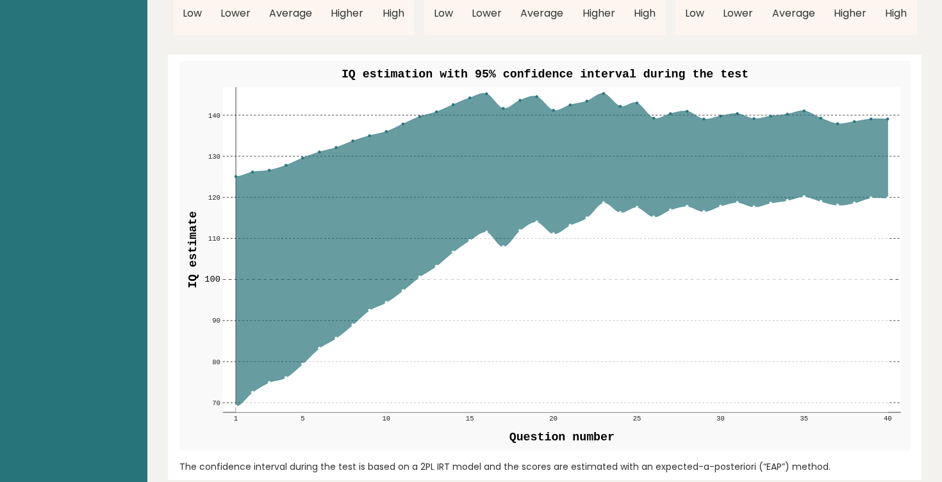
scroll to position [1480, 0]
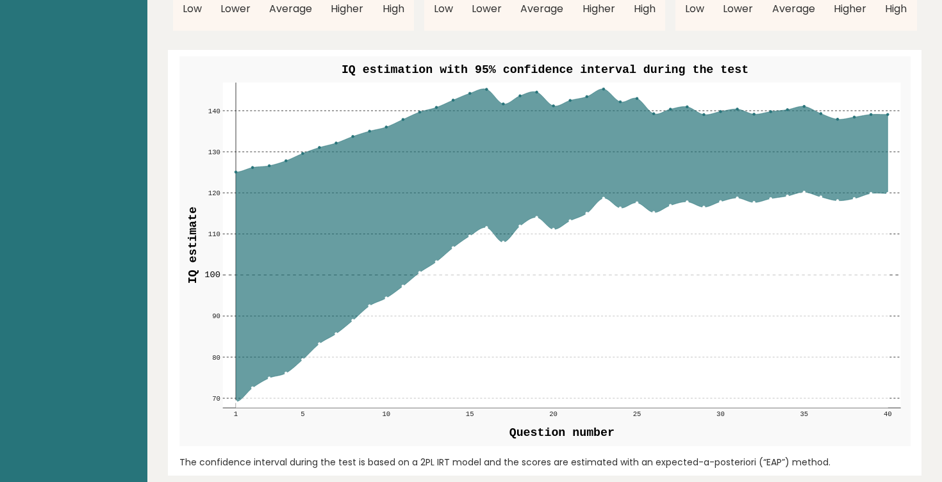
click at [853, 116] on circle at bounding box center [854, 117] width 3 height 3
drag, startPoint x: 443, startPoint y: 58, endPoint x: 707, endPoint y: 53, distance: 264.0
click at [707, 63] on text "IQ estimation with 95% confidence interval during the test" at bounding box center [544, 69] width 407 height 13
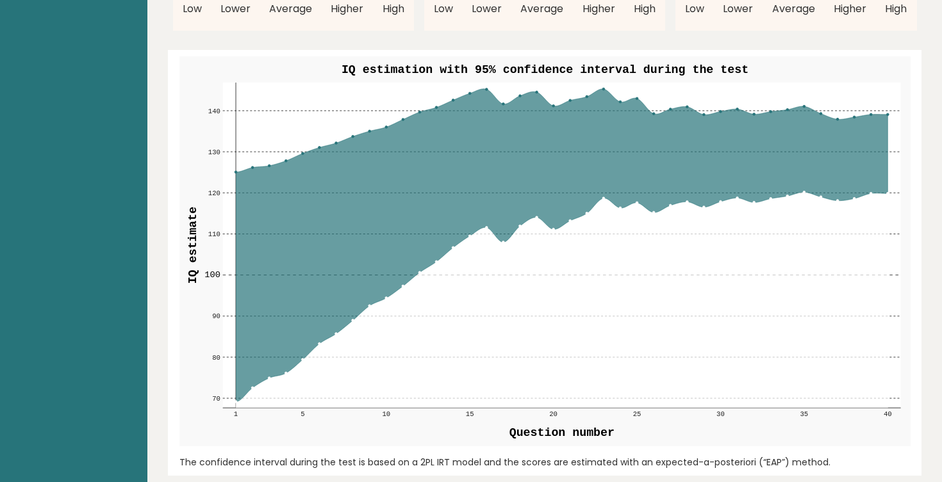
click at [707, 63] on text "IQ estimation with 95% confidence interval during the test" at bounding box center [544, 69] width 407 height 13
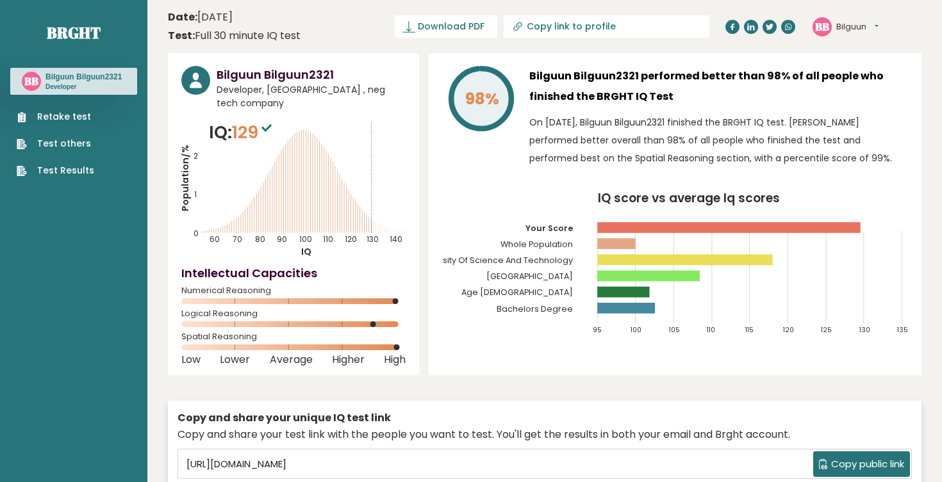
scroll to position [0, 0]
